Goal: Find specific page/section: Find specific page/section

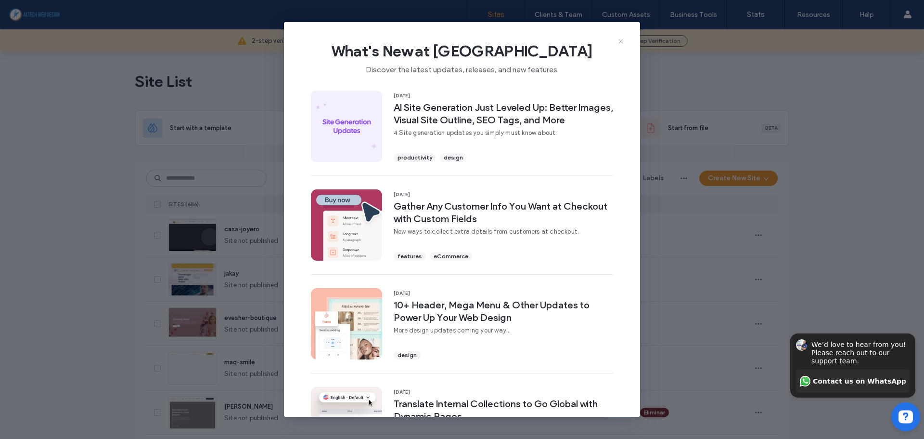
click at [620, 42] on use at bounding box center [621, 41] width 4 height 4
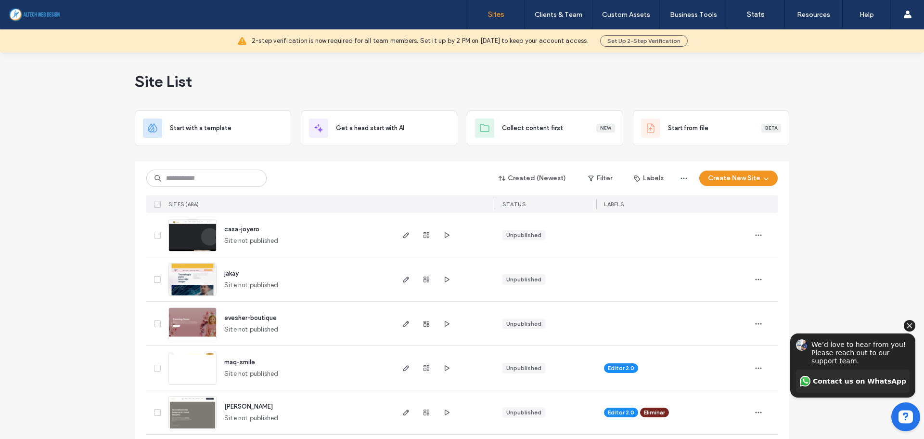
click at [908, 326] on icon "Hide invitation" at bounding box center [909, 325] width 5 height 5
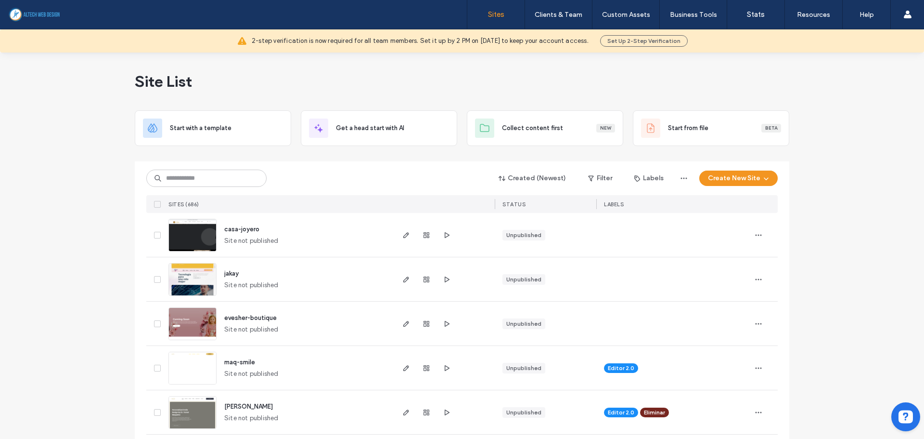
click at [250, 176] on input at bounding box center [206, 177] width 120 height 17
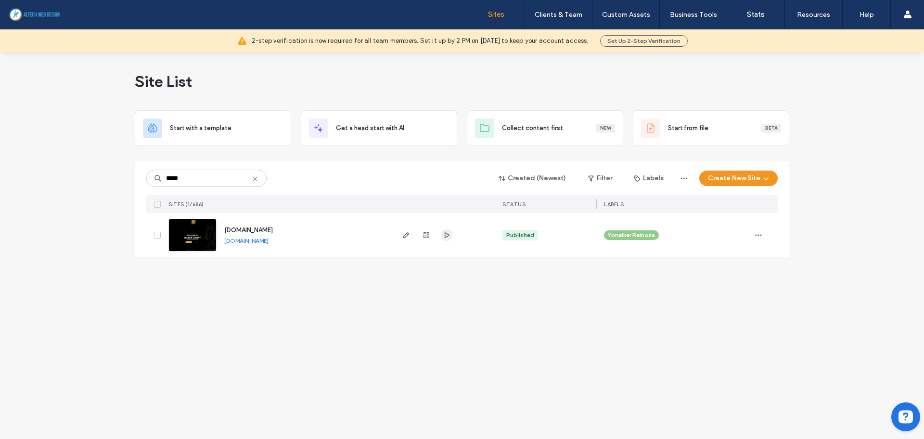
type input "*****"
click at [445, 236] on use "button" at bounding box center [447, 235] width 5 height 6
click at [269, 244] on link "[DOMAIN_NAME]" at bounding box center [246, 240] width 44 height 7
